Goal: Information Seeking & Learning: Check status

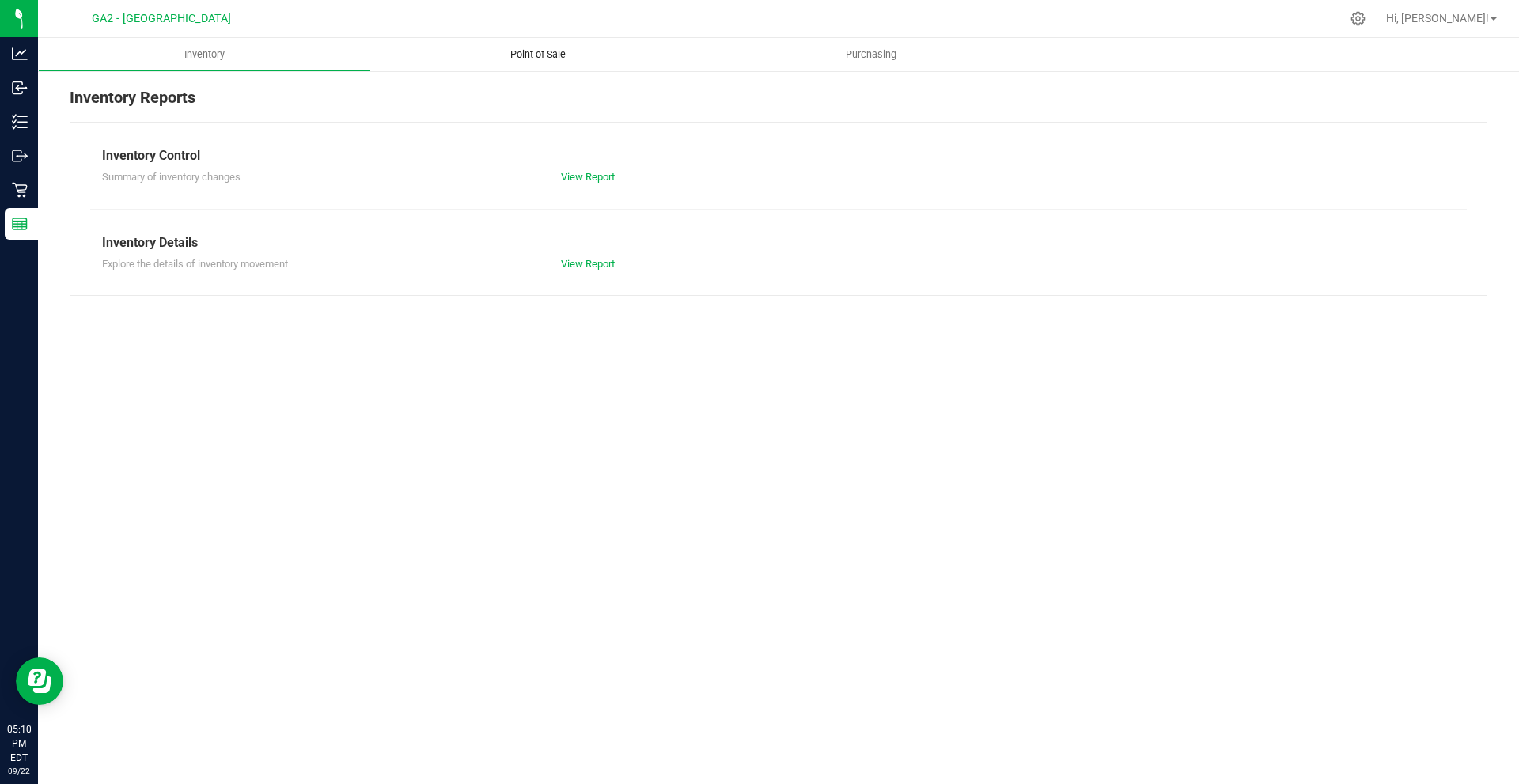
click at [501, 64] on uib-tab-heading "Point of Sale" at bounding box center [537, 54] width 333 height 33
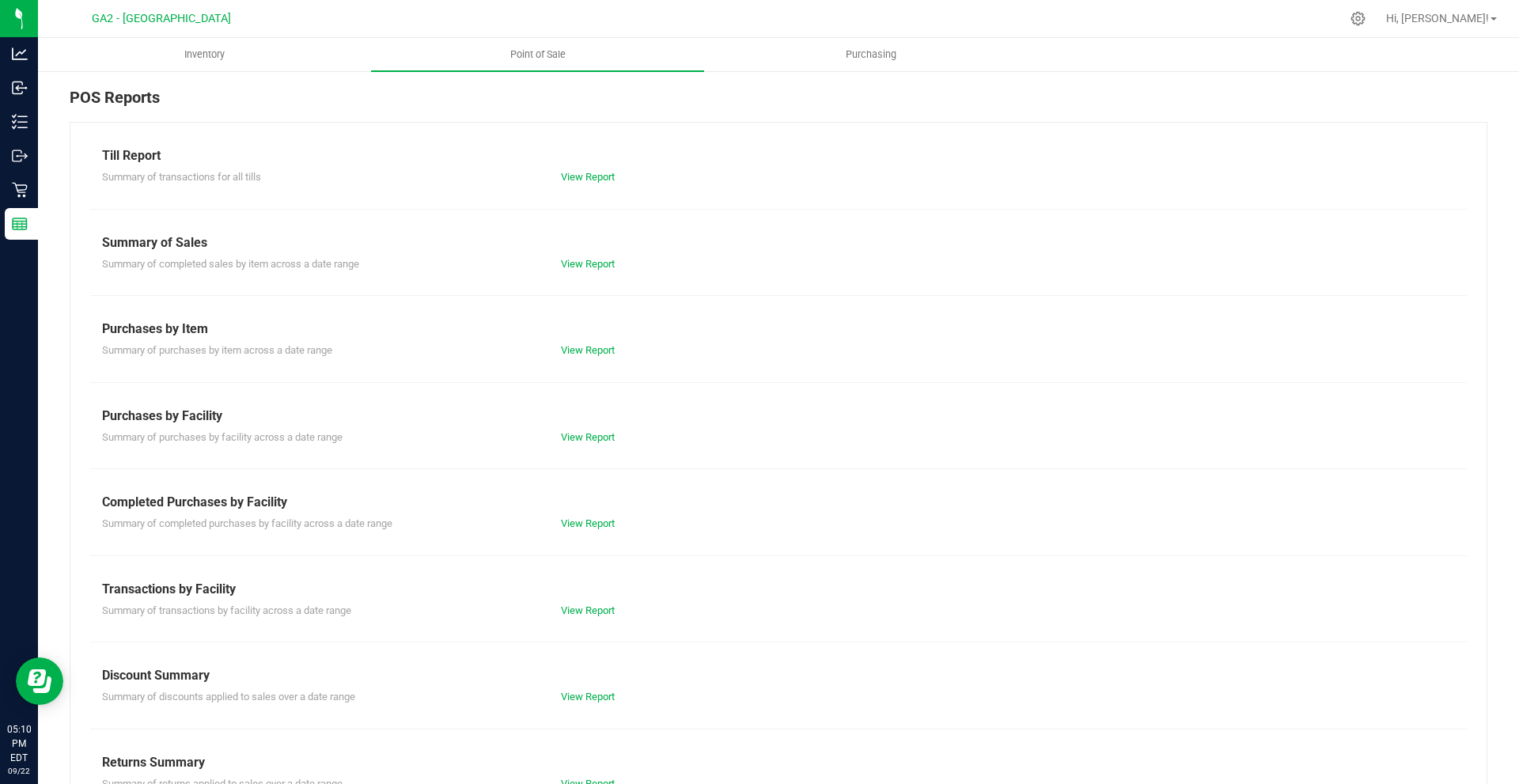
click at [585, 274] on div "Till Report Summary of transactions for all tills View Report Summary of Sales …" at bounding box center [778, 468] width 1418 height 694
click at [577, 264] on link "View Report" at bounding box center [588, 264] width 53 height 12
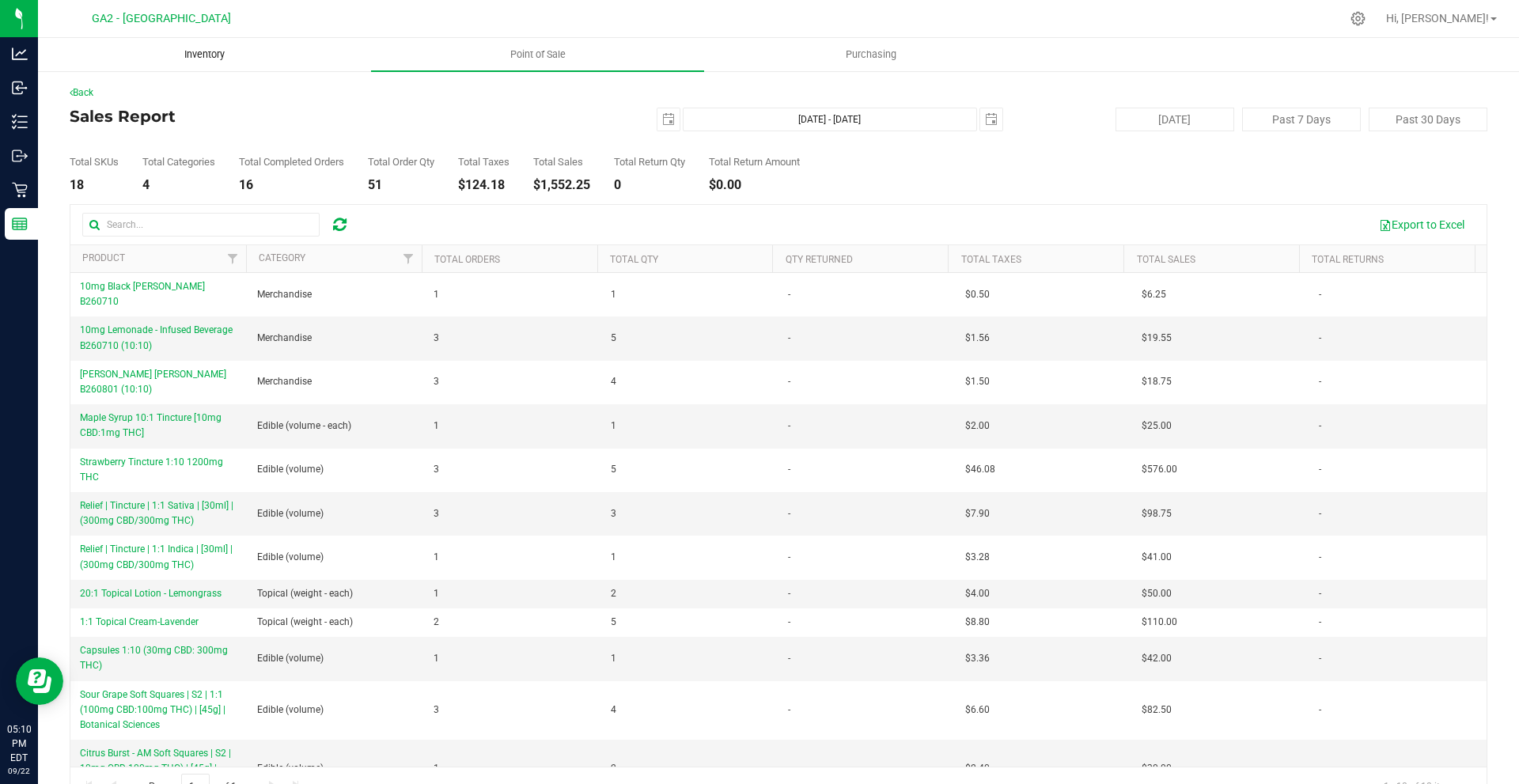
click at [185, 53] on span "Inventory" at bounding box center [204, 54] width 83 height 14
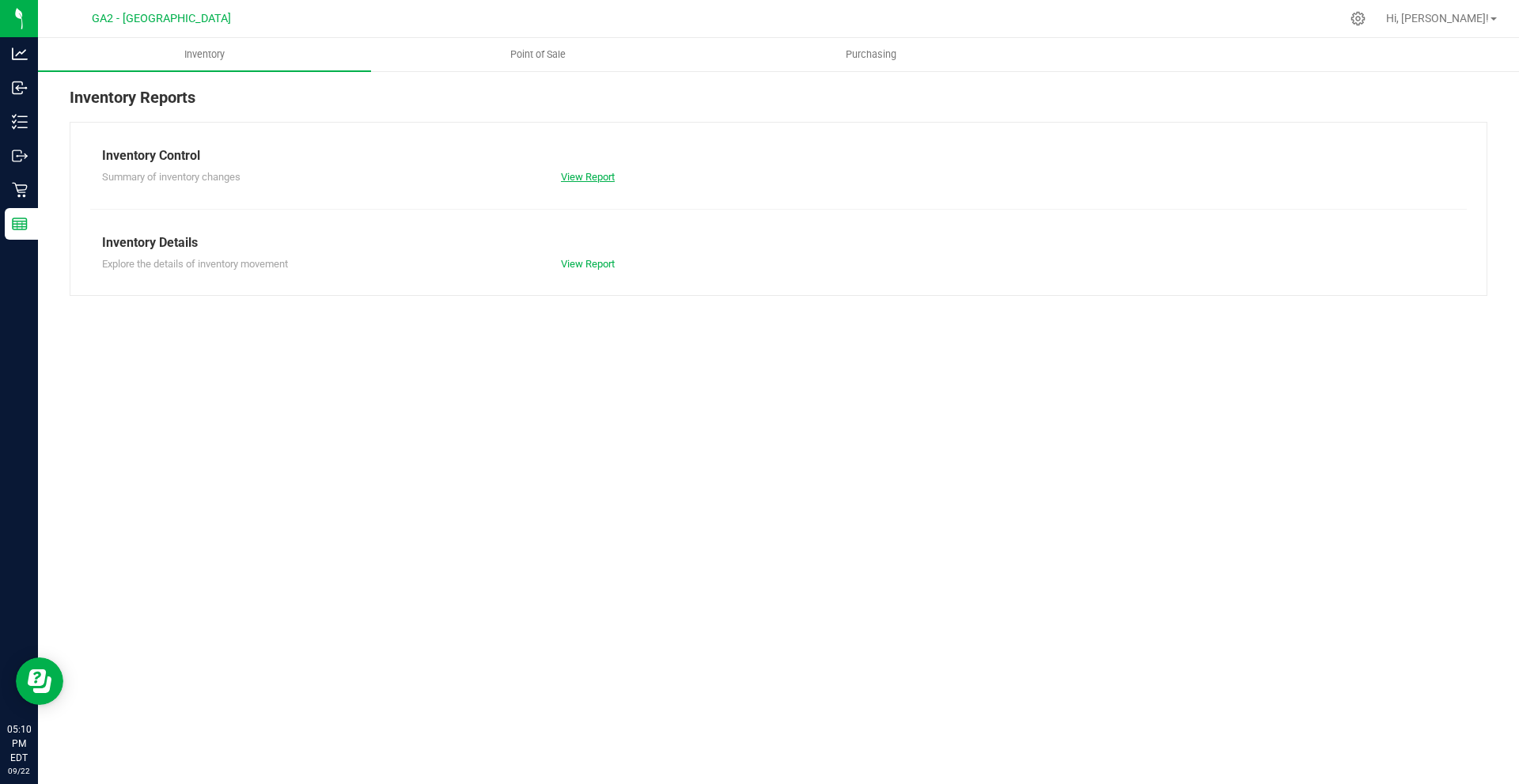
click at [591, 180] on link "View Report" at bounding box center [588, 177] width 53 height 12
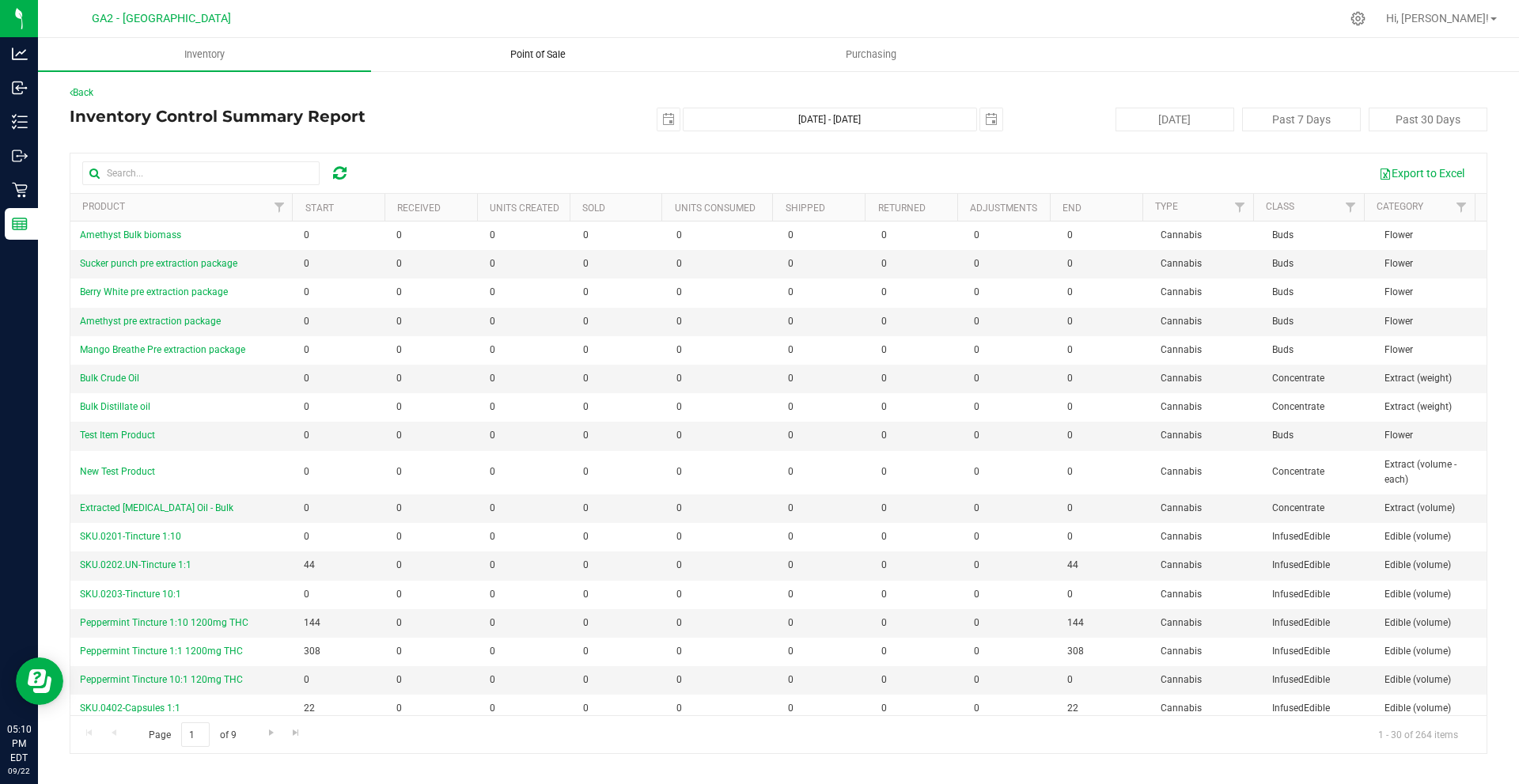
click at [540, 62] on uib-tab-heading "Point of Sale" at bounding box center [537, 54] width 332 height 32
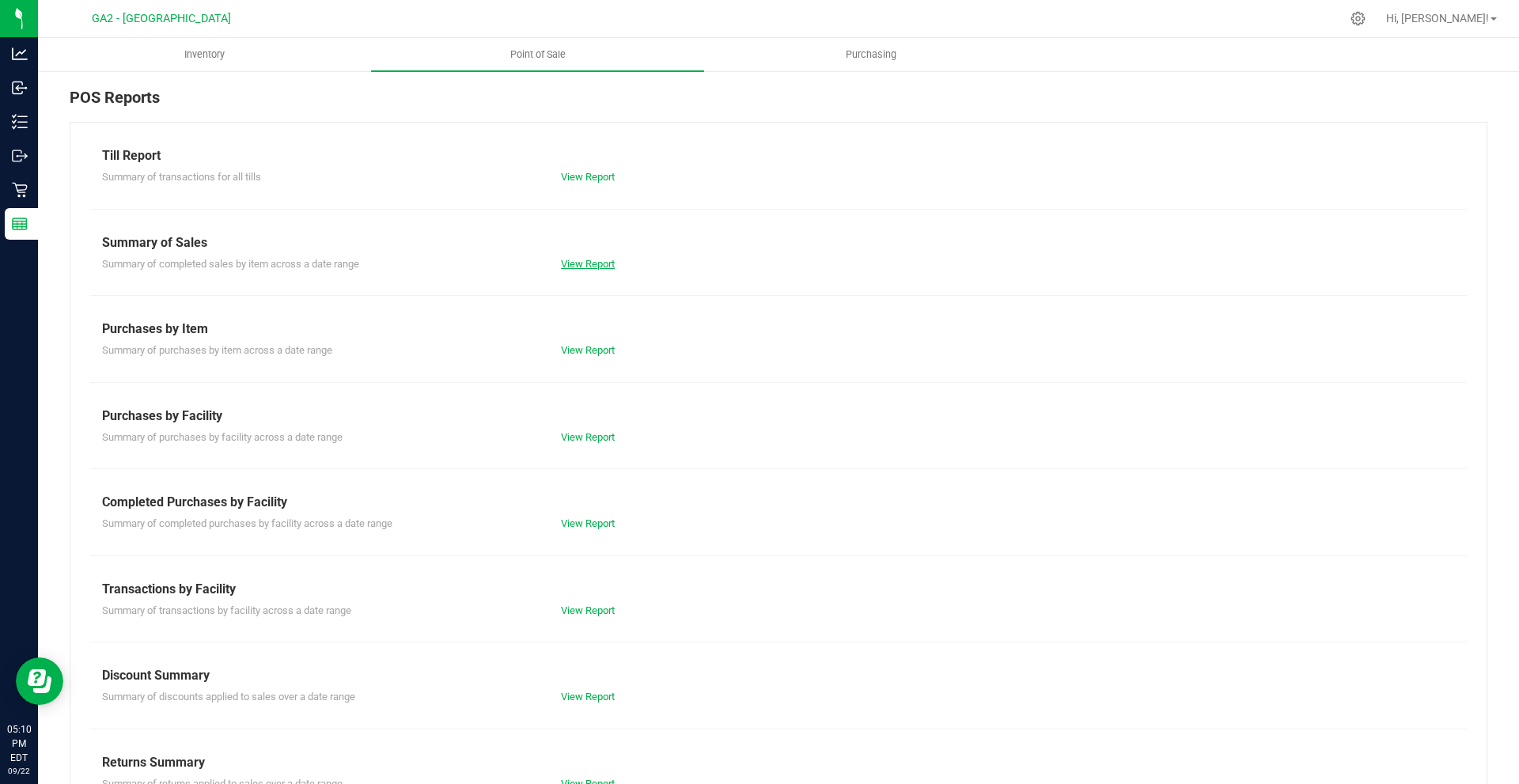
click at [596, 267] on link "View Report" at bounding box center [588, 264] width 53 height 12
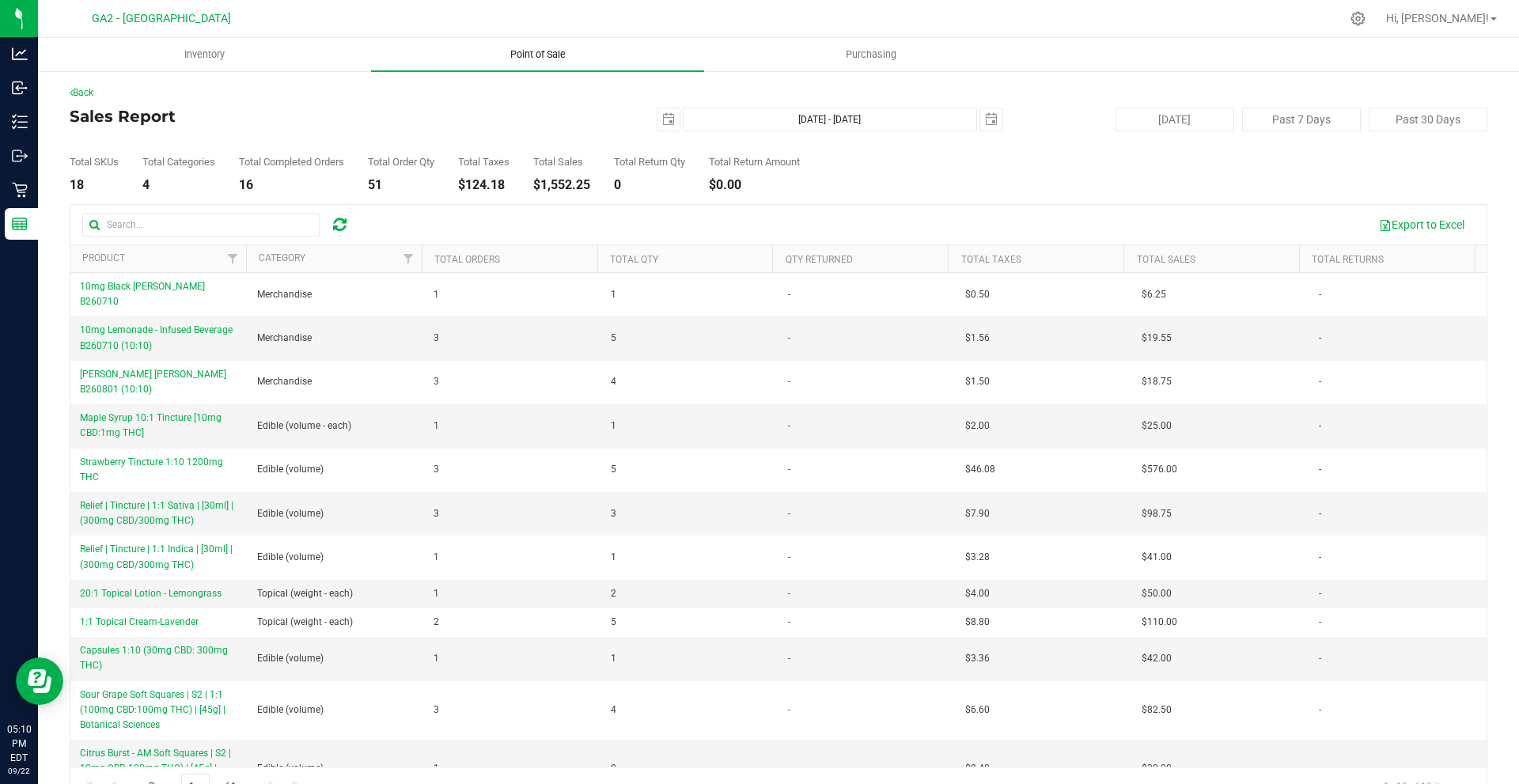
click at [504, 47] on uib-tab-heading "Point of Sale" at bounding box center [537, 54] width 333 height 33
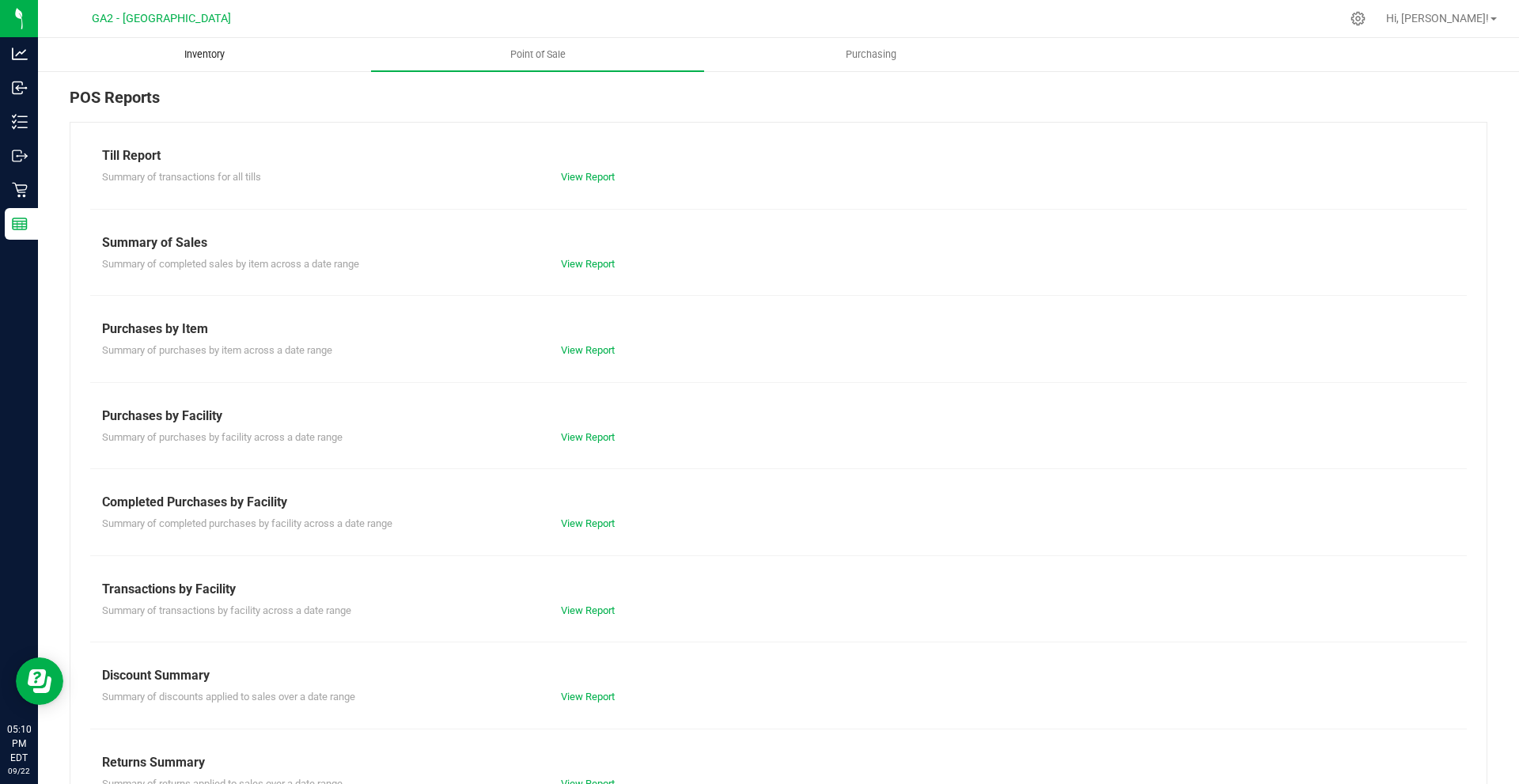
click at [193, 57] on span "Inventory" at bounding box center [204, 54] width 83 height 14
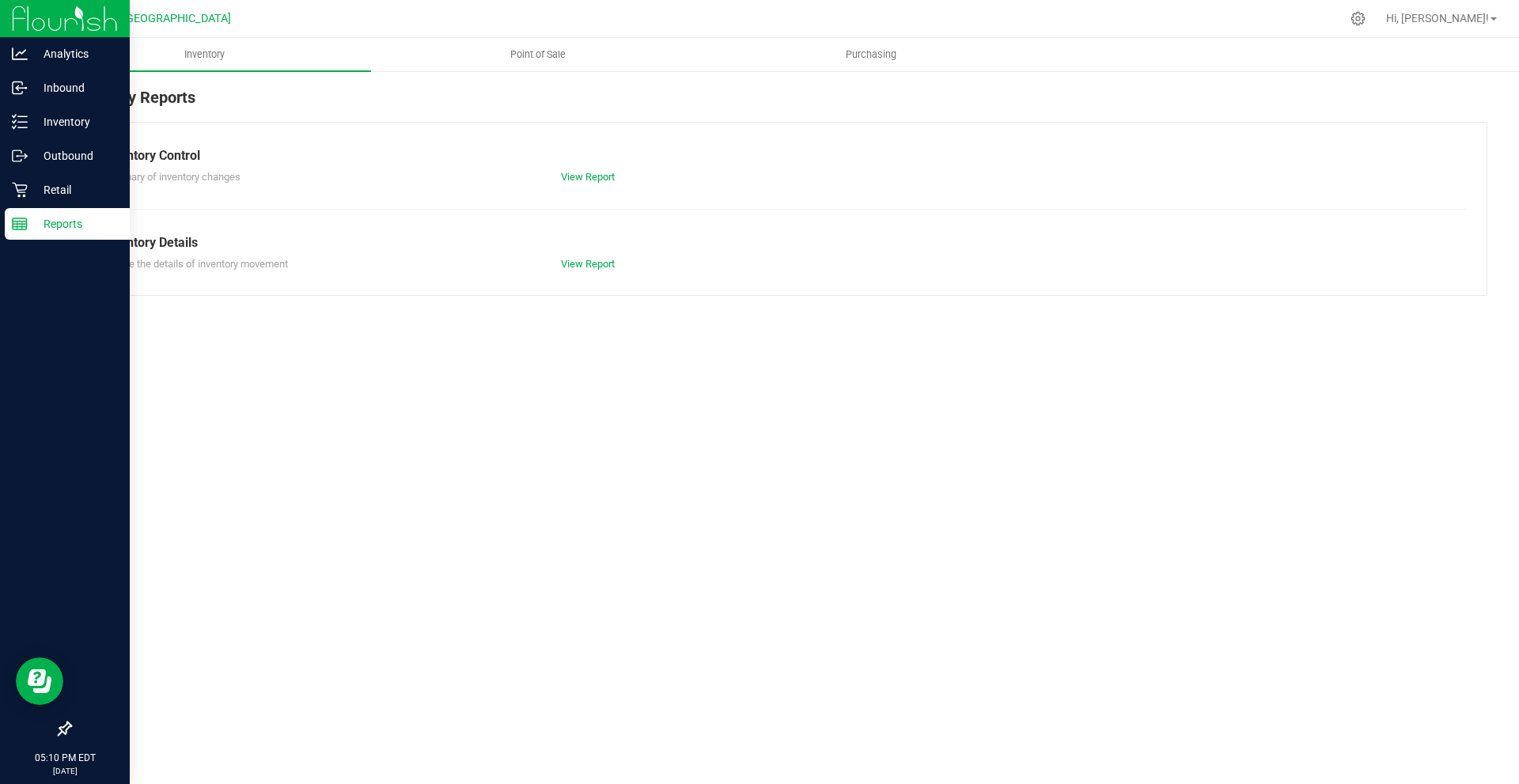
click at [52, 220] on p "Reports" at bounding box center [75, 224] width 95 height 19
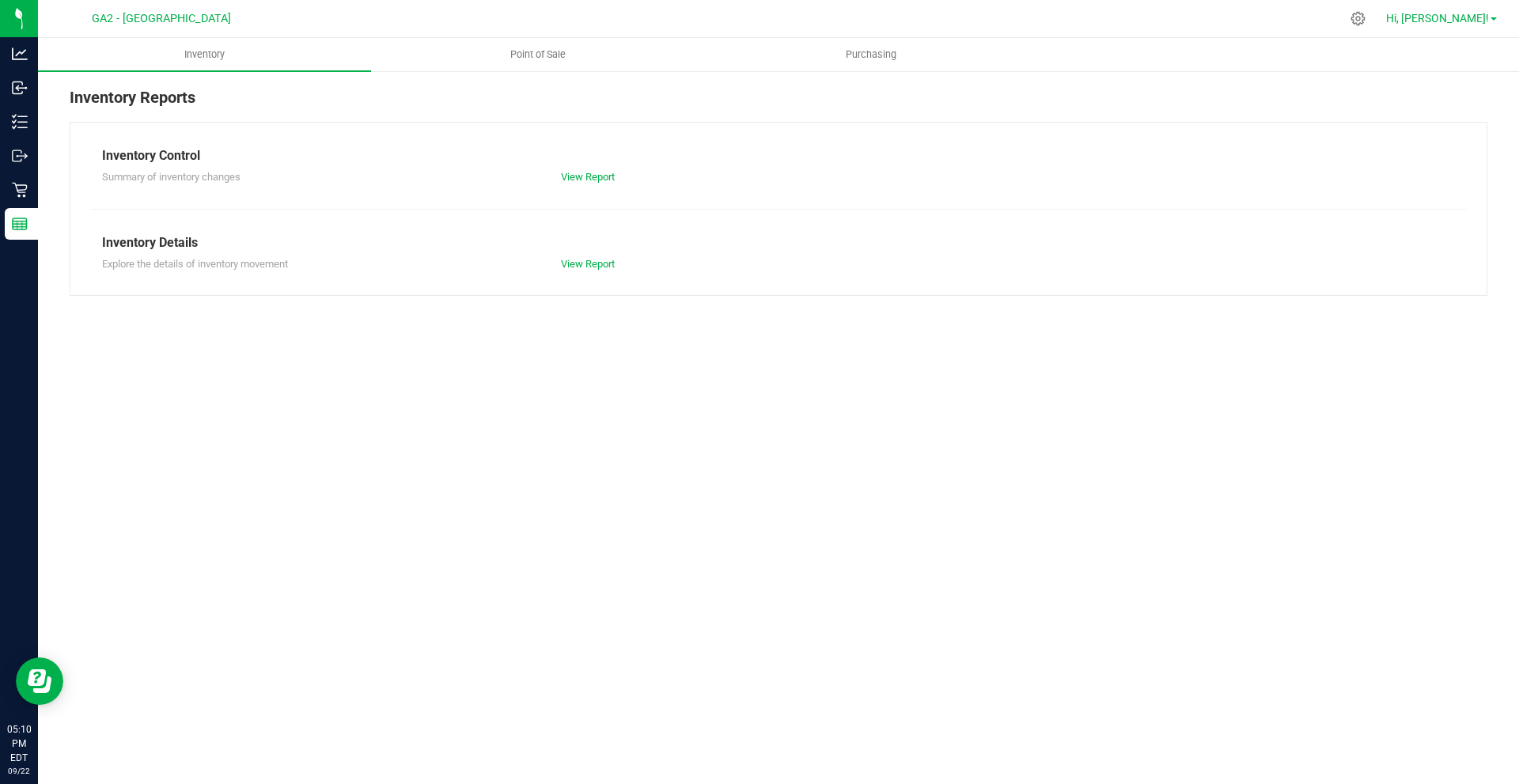
click at [1463, 13] on span "Hi, [PERSON_NAME]!" at bounding box center [1437, 18] width 103 height 13
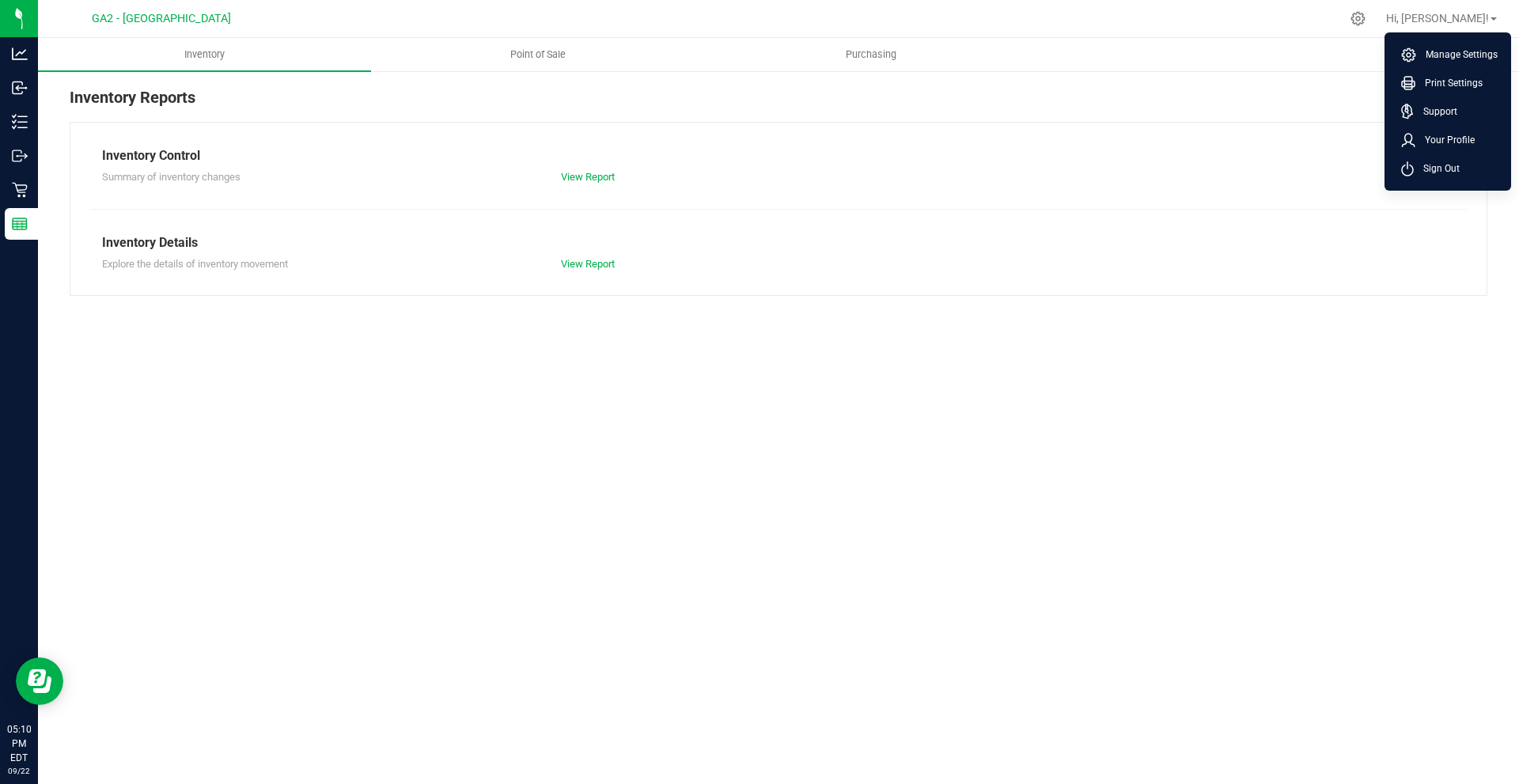
click at [1464, 175] on li "Sign Out" at bounding box center [1448, 169] width 119 height 28
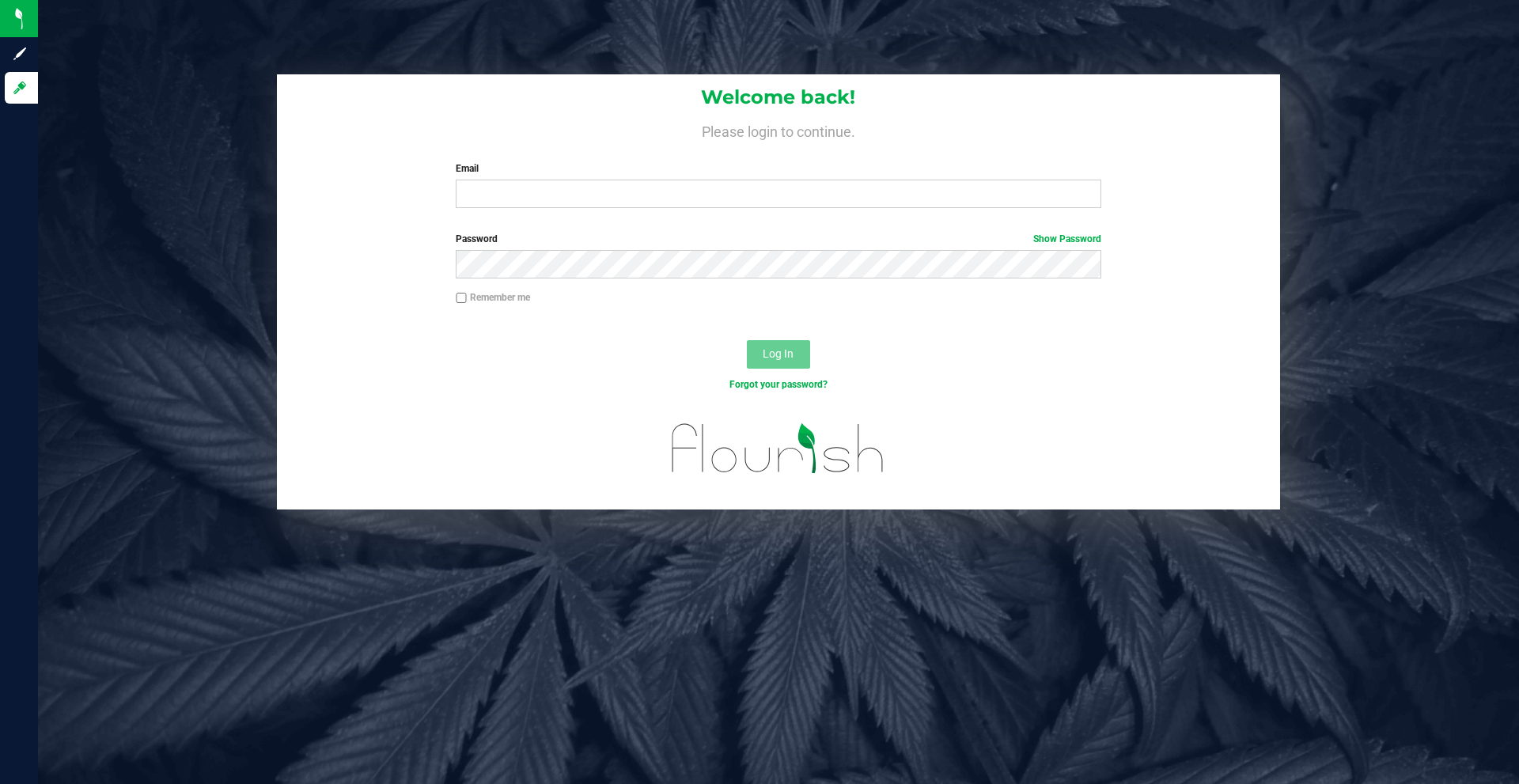
click at [585, 176] on div "Email Required Please format your email correctly." at bounding box center [777, 185] width 669 height 47
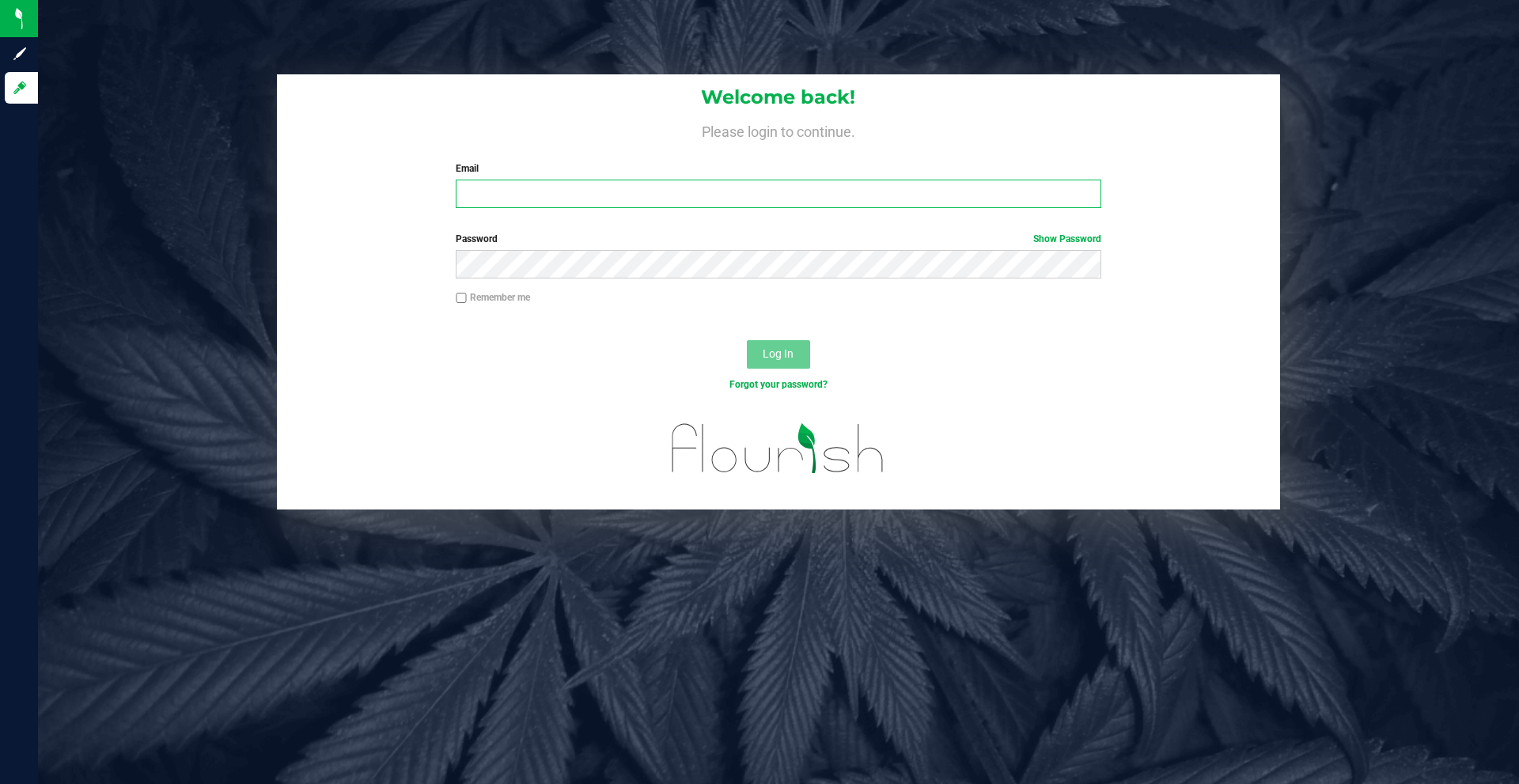
click at [585, 188] on input "Email" at bounding box center [778, 194] width 645 height 28
type input "[EMAIL_ADDRESS][DOMAIN_NAME]"
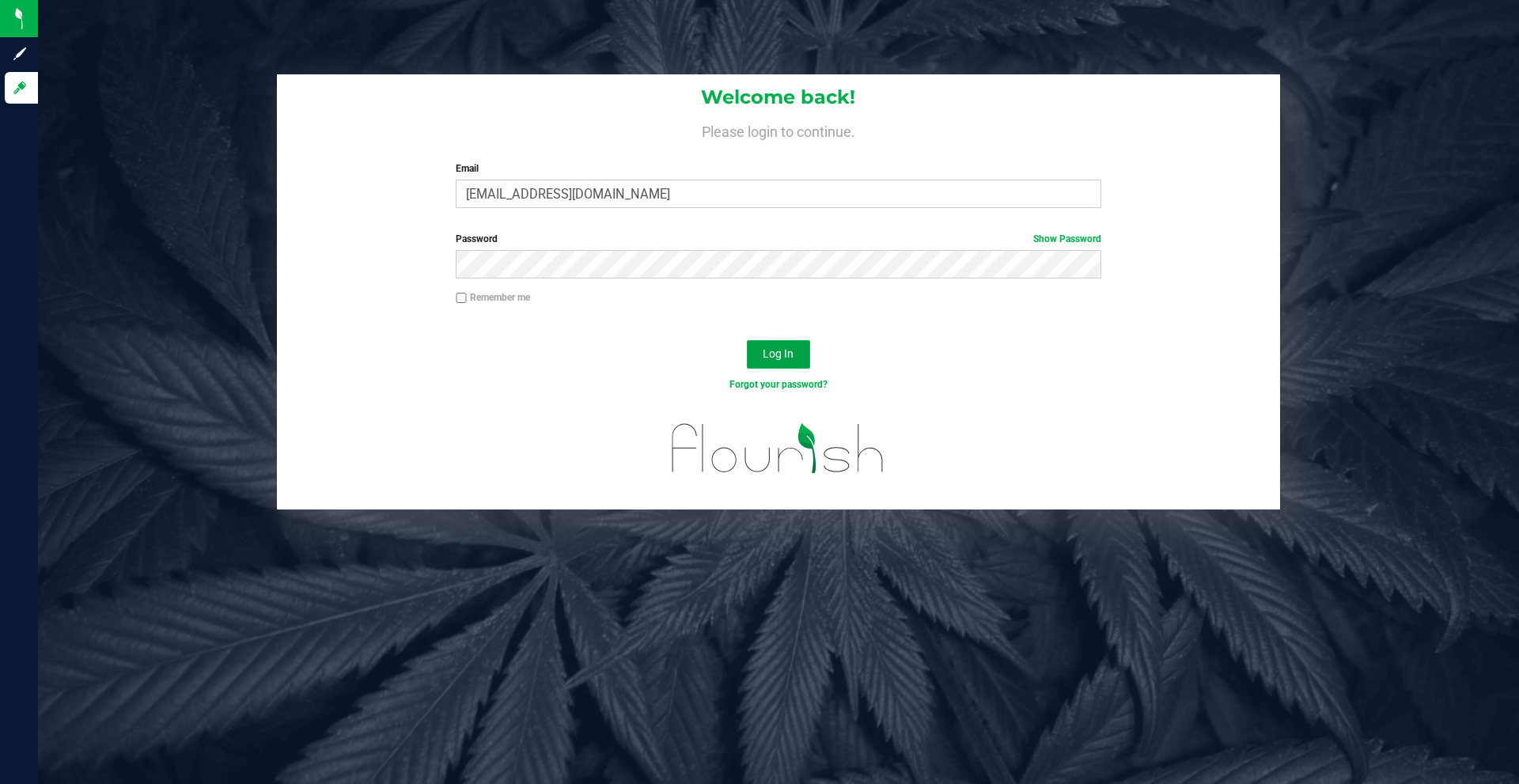
click at [797, 365] on button "Log In" at bounding box center [778, 354] width 63 height 28
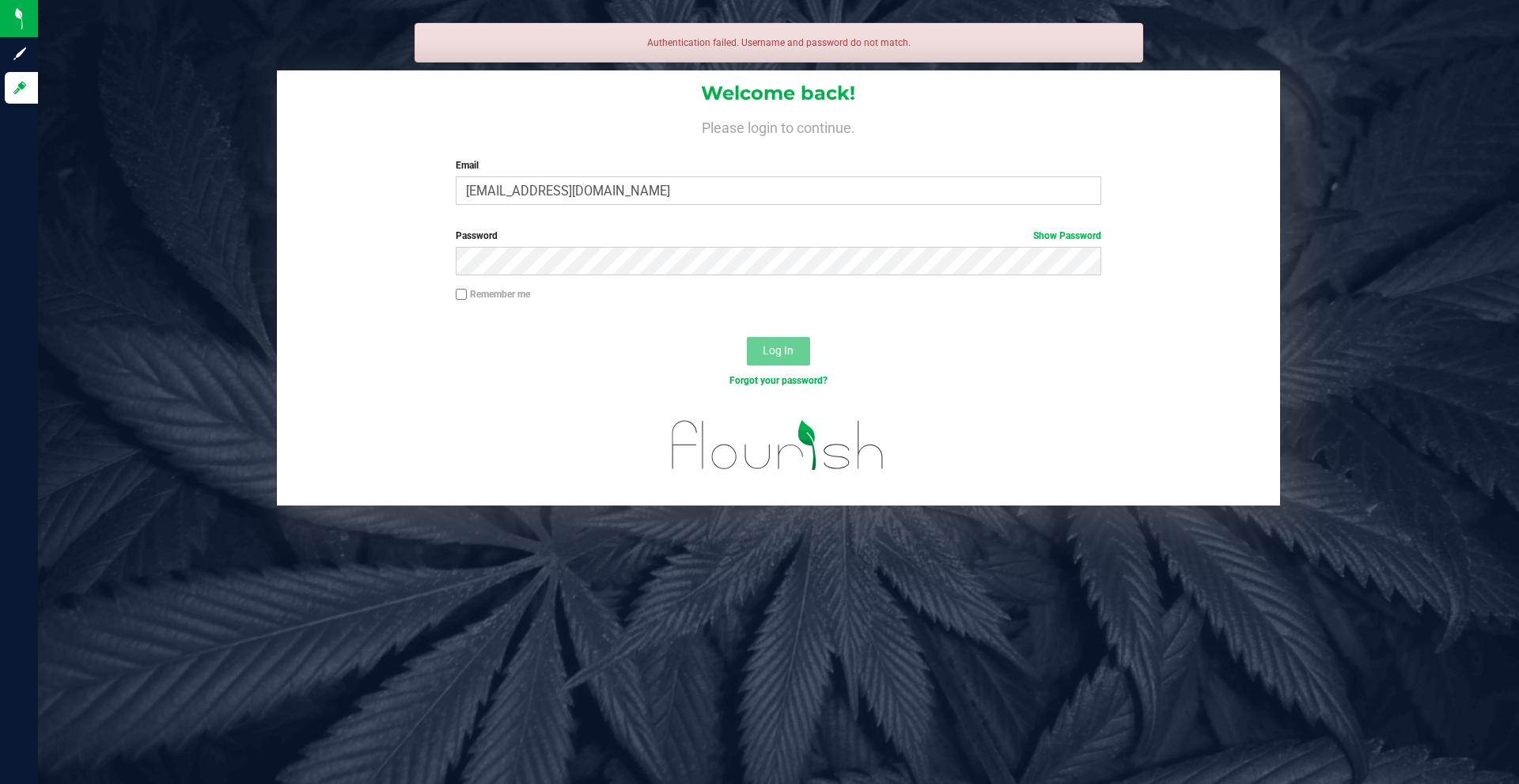
click at [753, 246] on div "Password Show Password" at bounding box center [777, 252] width 669 height 47
click at [744, 250] on div "Password Show Password" at bounding box center [777, 252] width 669 height 47
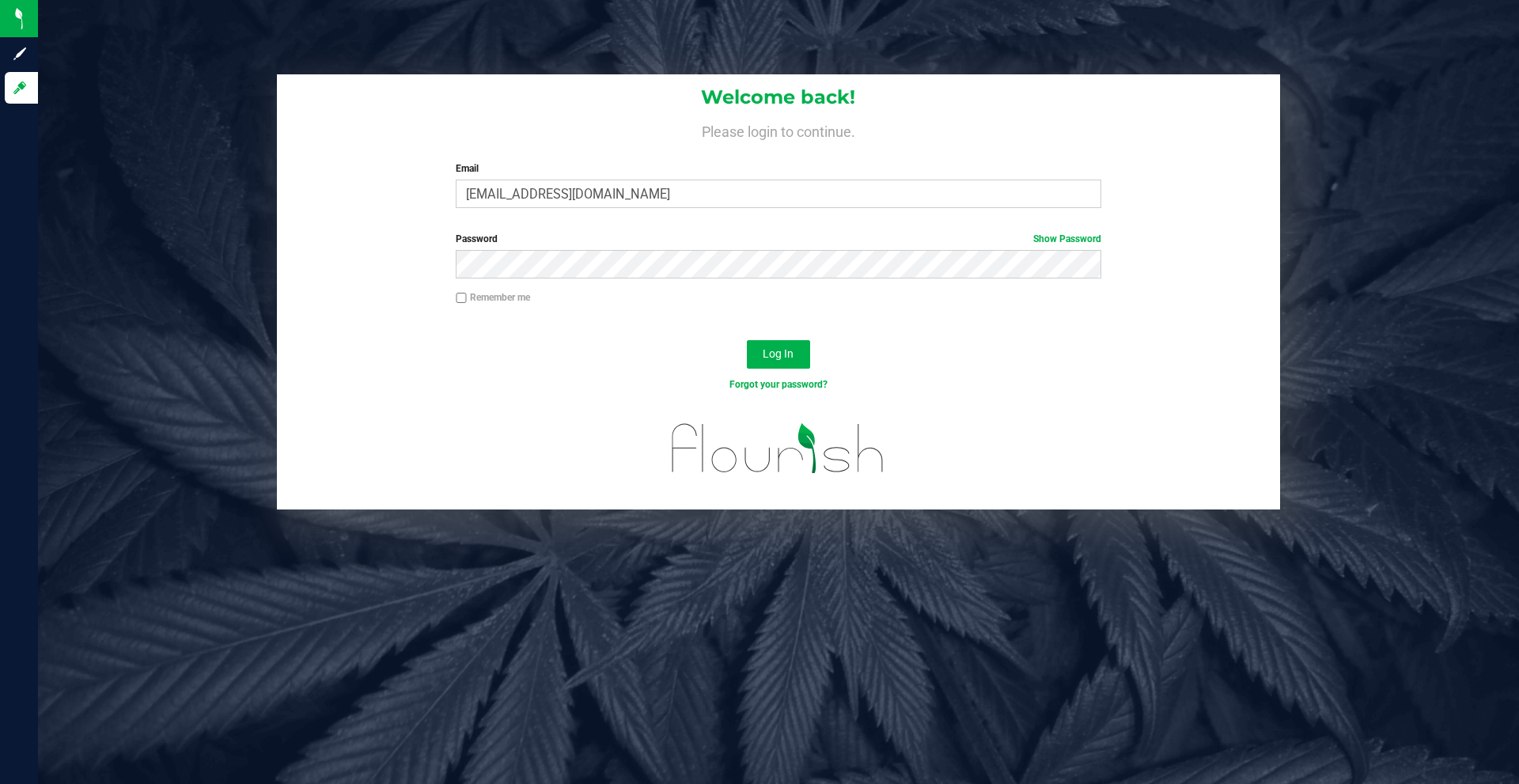
click at [1106, 240] on div "Password Show Password" at bounding box center [777, 255] width 669 height 47
click at [1092, 238] on link "Show Password" at bounding box center [1066, 238] width 68 height 11
click at [786, 357] on span "Log In" at bounding box center [777, 353] width 31 height 13
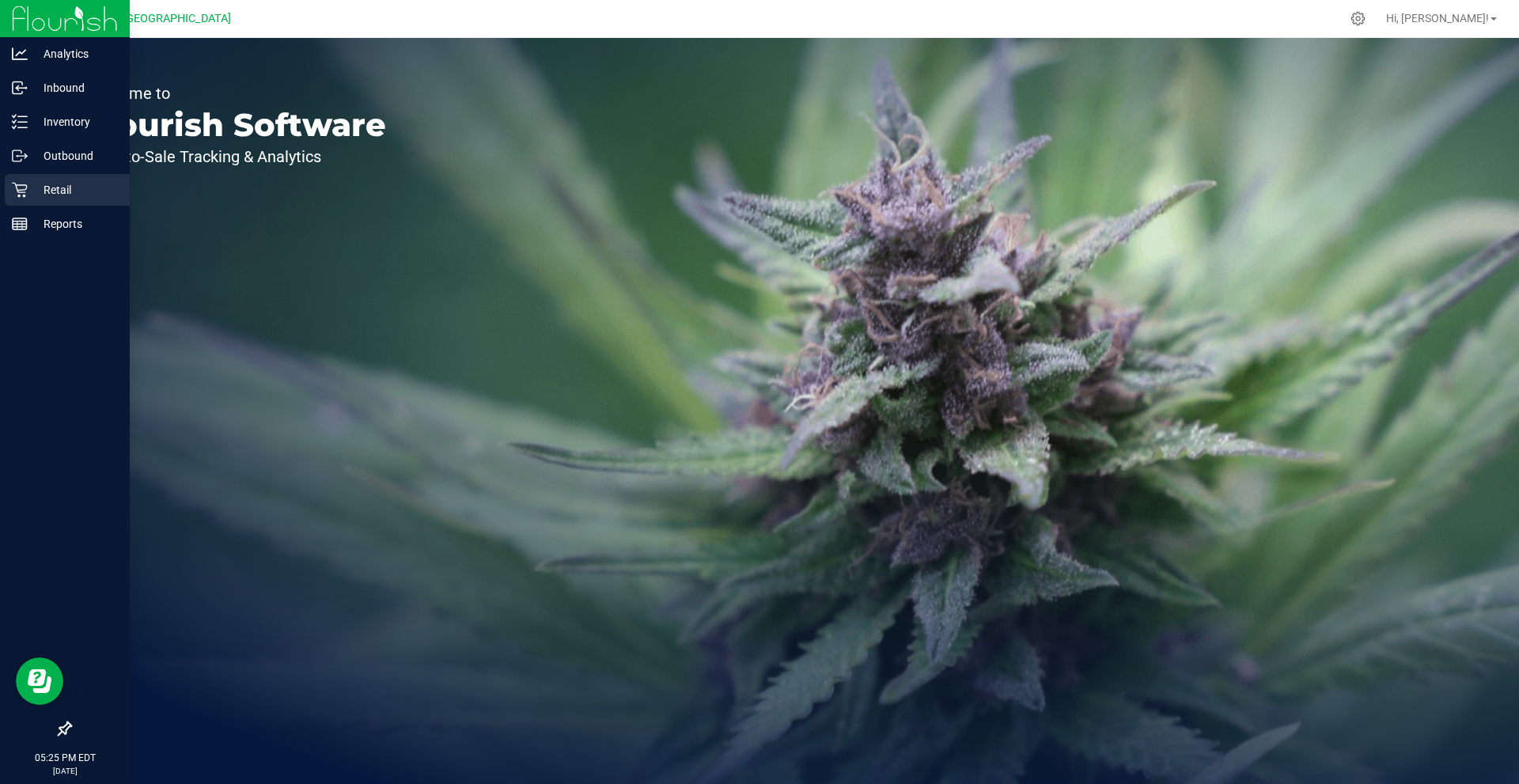
click at [30, 206] on link "Retail" at bounding box center [64, 190] width 129 height 34
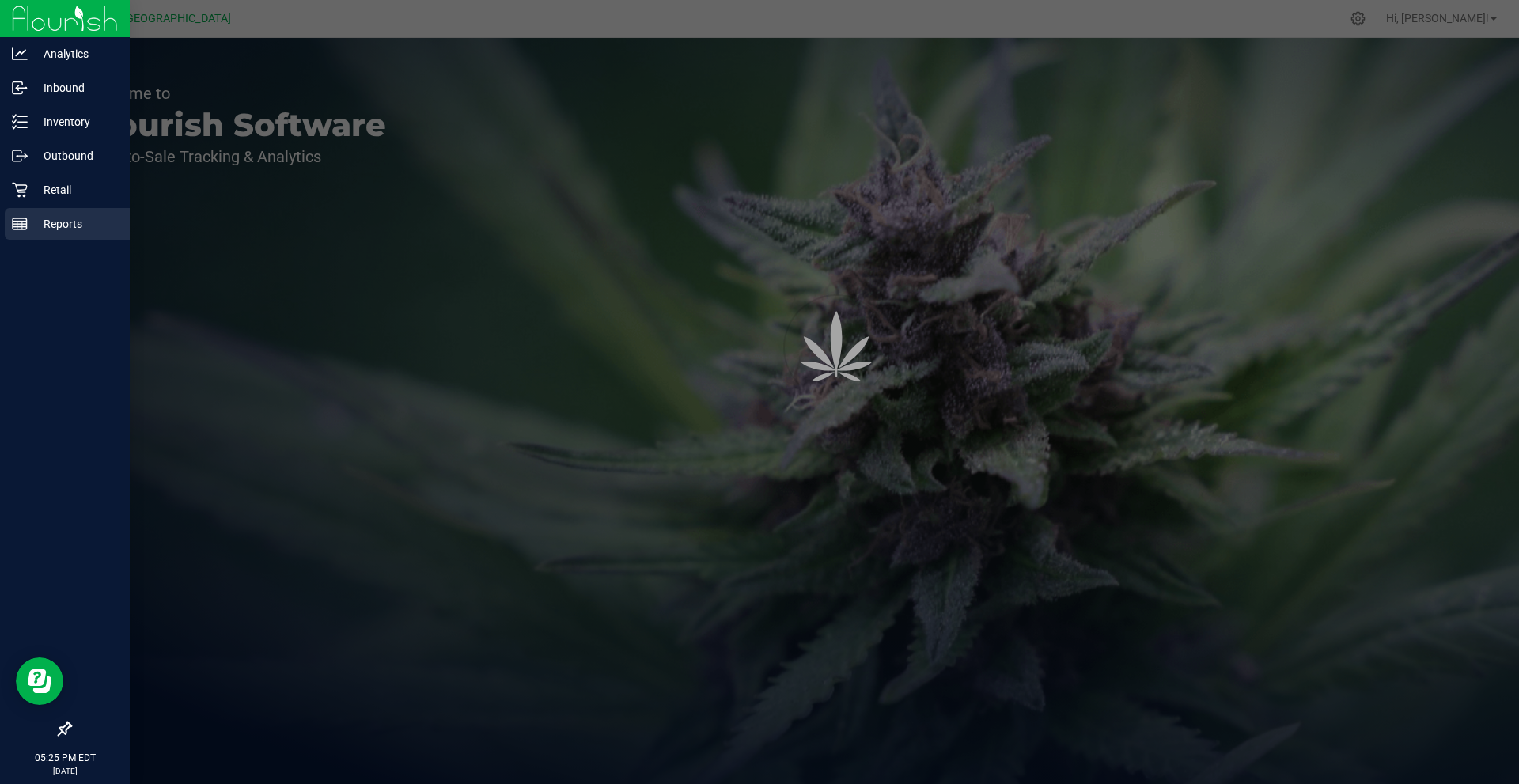
click at [33, 215] on p "Reports" at bounding box center [75, 224] width 95 height 19
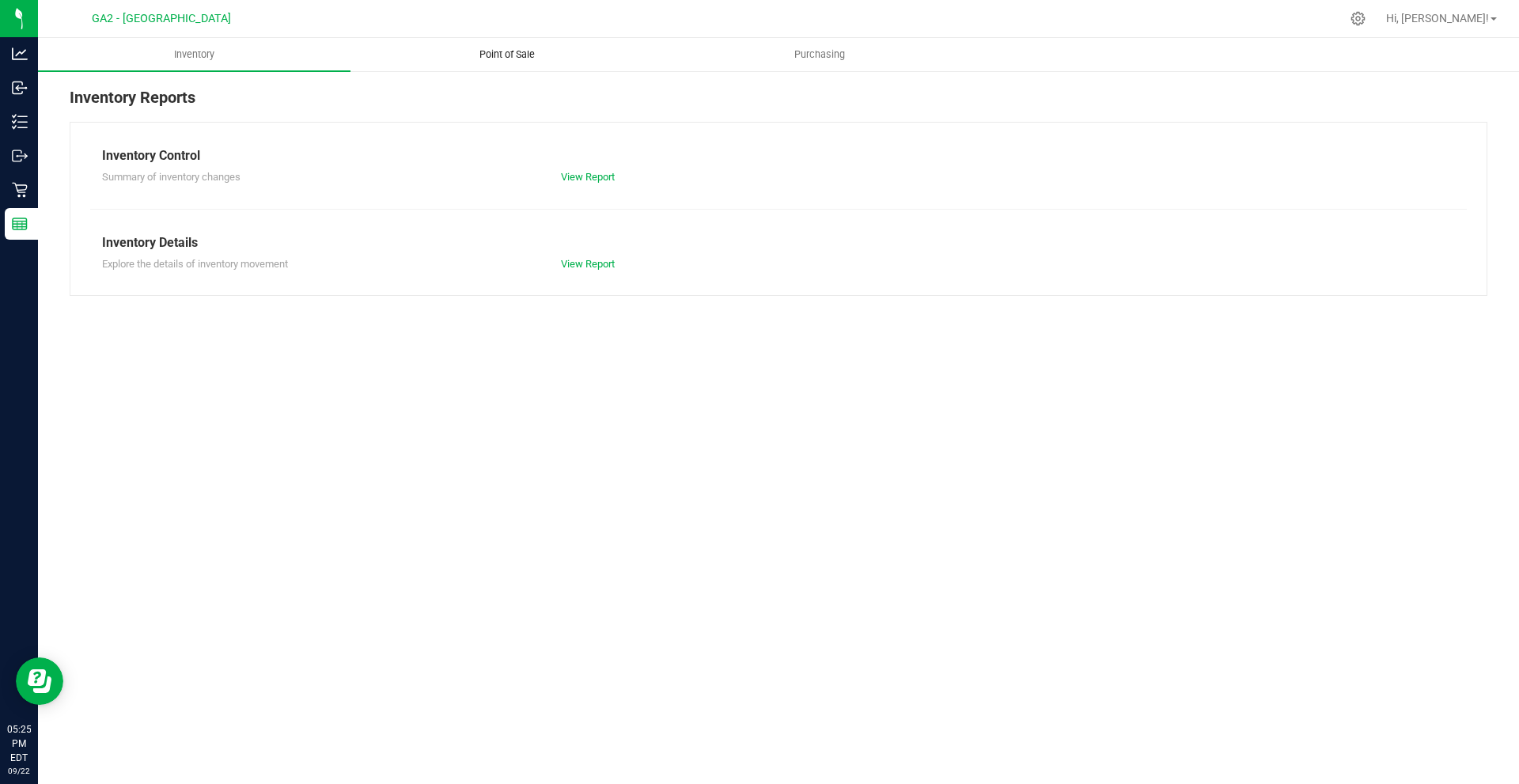
click at [552, 51] on span "Point of Sale" at bounding box center [507, 54] width 98 height 14
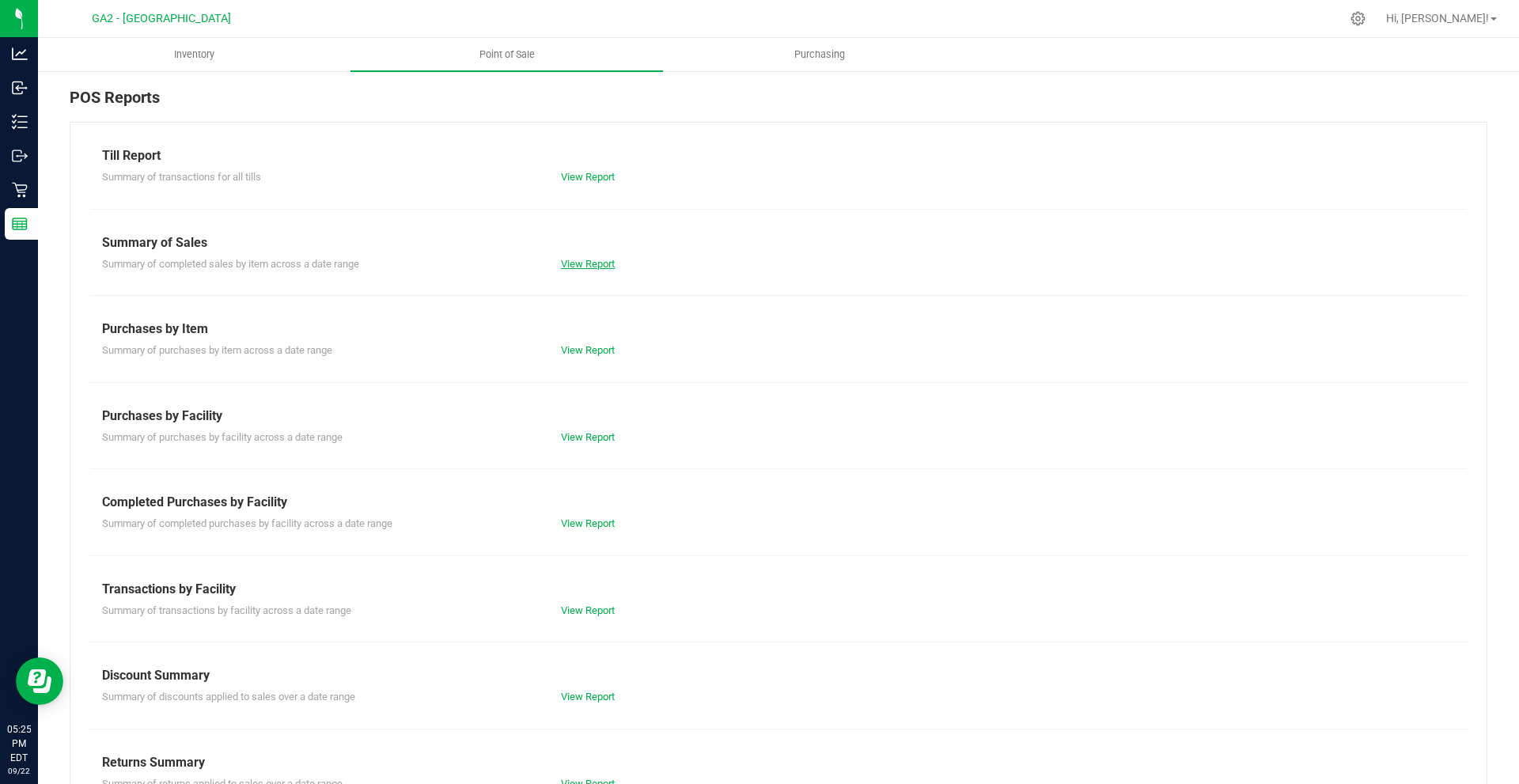
drag, startPoint x: 599, startPoint y: 246, endPoint x: 595, endPoint y: 265, distance: 19.4
click at [600, 250] on div "Summary of Sales" at bounding box center [778, 242] width 1353 height 19
click at [598, 265] on link "View Report" at bounding box center [588, 264] width 53 height 12
